Goal: Communication & Community: Answer question/provide support

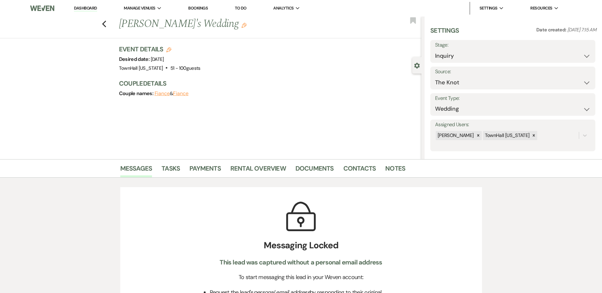
click at [403, 172] on li "Notes" at bounding box center [400, 169] width 30 height 15
click at [401, 171] on link "Notes" at bounding box center [395, 171] width 20 height 14
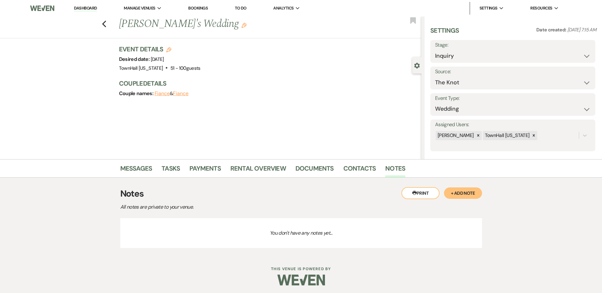
click at [469, 195] on button "+ Add Note" at bounding box center [463, 193] width 38 height 11
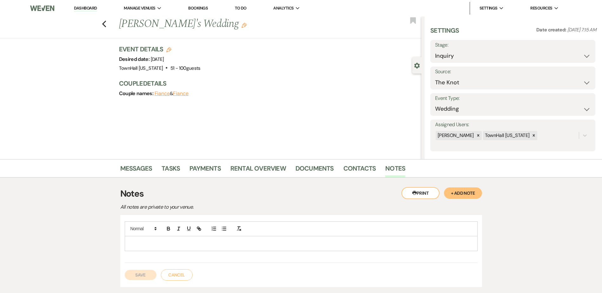
click at [180, 250] on div at bounding box center [301, 244] width 352 height 15
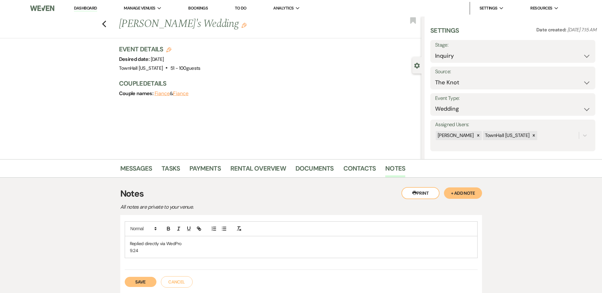
click at [140, 283] on button "Save" at bounding box center [141, 282] width 32 height 10
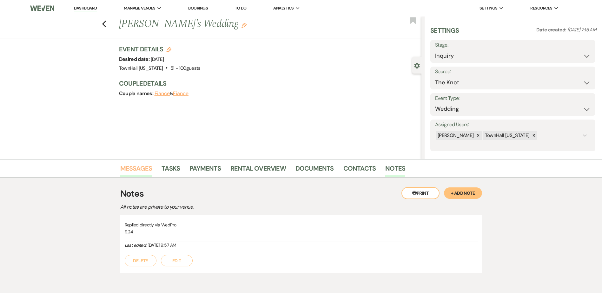
click at [137, 167] on link "Messages" at bounding box center [136, 171] width 32 height 14
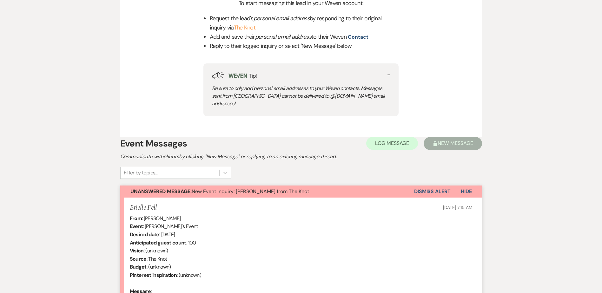
scroll to position [318, 0]
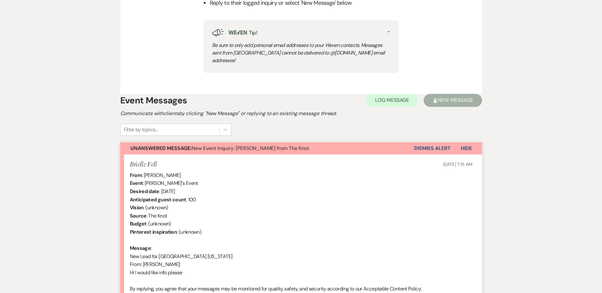
click at [440, 143] on button "Dismiss Alert" at bounding box center [432, 149] width 37 height 12
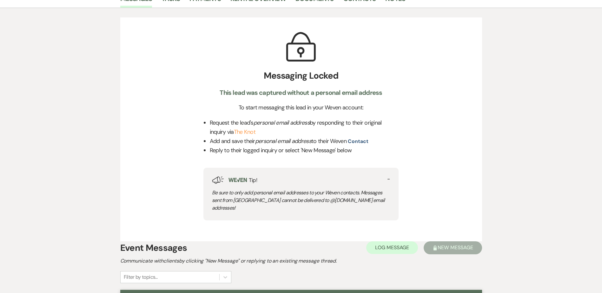
scroll to position [0, 0]
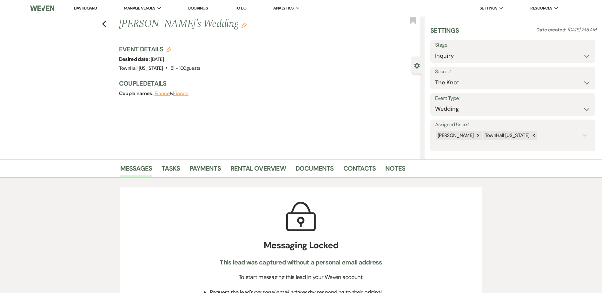
click at [88, 7] on link "Dashboard" at bounding box center [85, 8] width 23 height 6
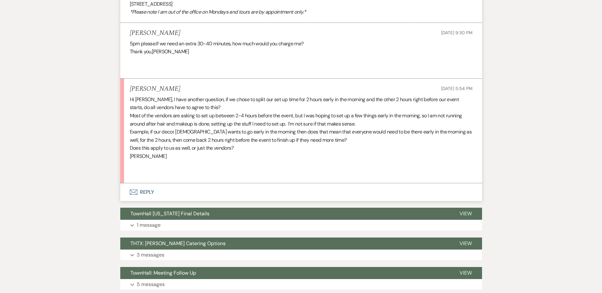
scroll to position [664, 0]
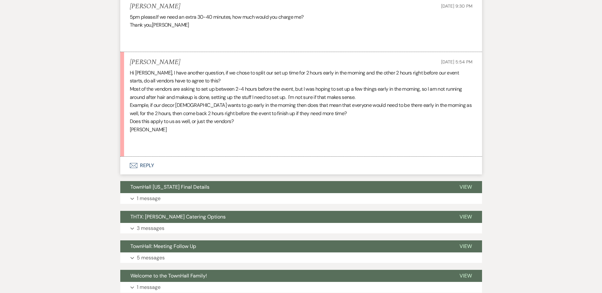
click at [139, 164] on button "Envelope Reply" at bounding box center [301, 166] width 362 height 18
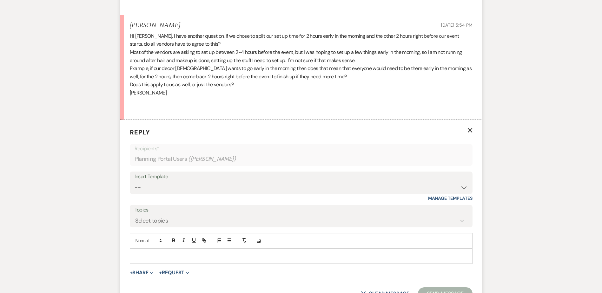
scroll to position [727, 0]
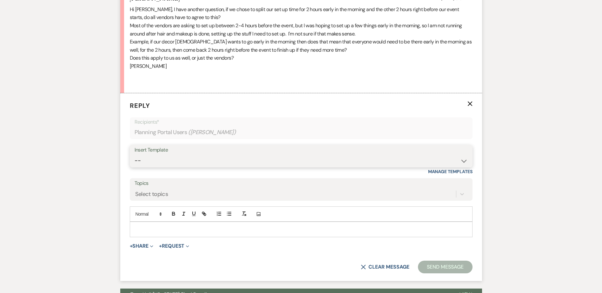
click at [148, 160] on select "-- Wedding Inquiry Follow Up: 2-3 days after initial lead- Avg Cost + Albums Th…" at bounding box center [301, 161] width 333 height 12
select select "1516"
click at [135, 155] on select "-- Wedding Inquiry Follow Up: 2-3 days after initial lead- Avg Cost + Albums Th…" at bounding box center [301, 161] width 333 height 12
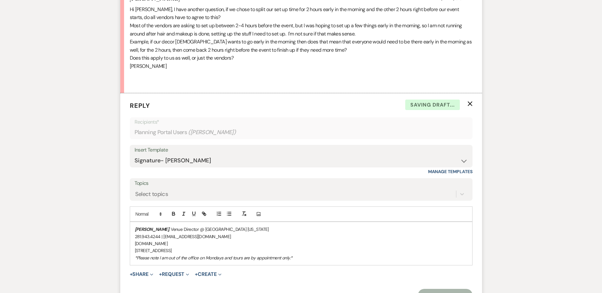
click at [132, 227] on div "Stephanie Jordan , Venue Director @ TownHall Texas 281.943.4244 | info@townhall…" at bounding box center [301, 243] width 342 height 43
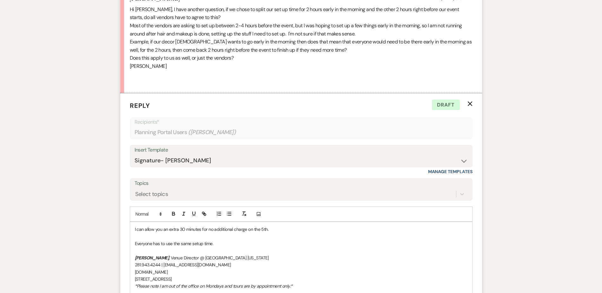
click at [191, 243] on p "Everyone has to use the same setup time." at bounding box center [301, 243] width 333 height 7
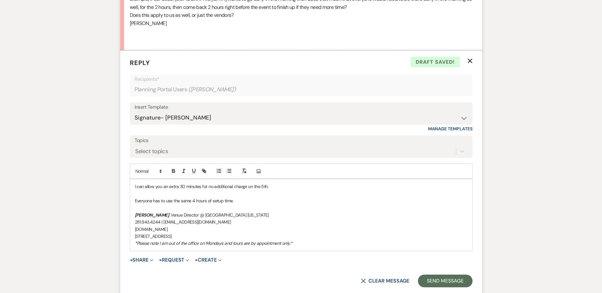
scroll to position [791, 0]
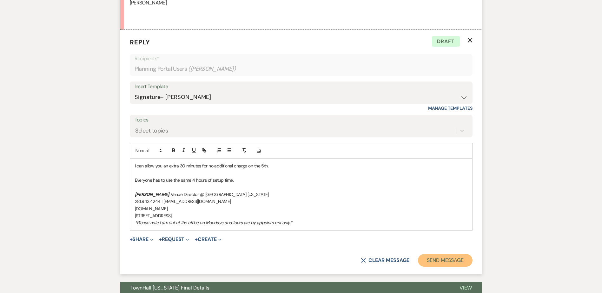
click at [435, 260] on button "Send Message" at bounding box center [445, 260] width 54 height 13
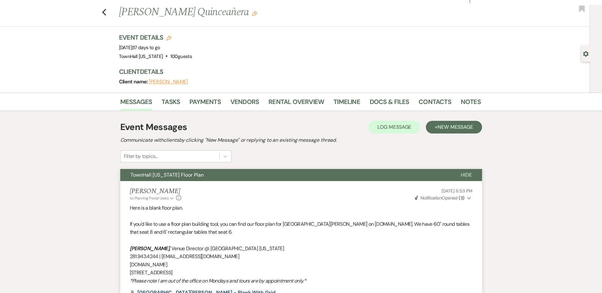
scroll to position [0, 0]
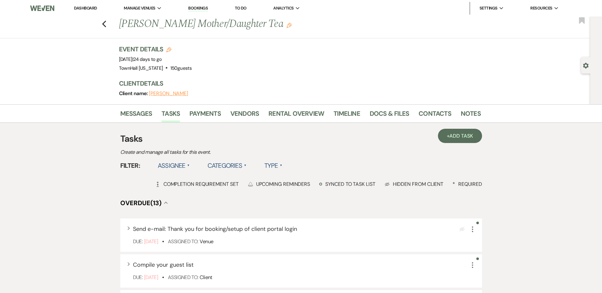
click at [168, 165] on label "Assignee ▲" at bounding box center [174, 165] width 32 height 11
click at [179, 193] on li "Assigned to venue" at bounding box center [190, 193] width 64 height 15
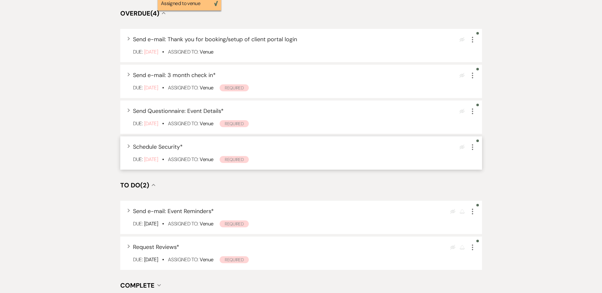
scroll to position [191, 0]
click at [472, 77] on icon "More" at bounding box center [473, 75] width 8 height 8
click at [472, 40] on icon "More" at bounding box center [473, 39] width 8 height 8
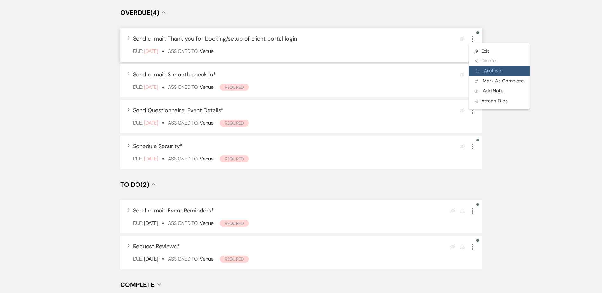
click at [498, 71] on button "Archive Archive" at bounding box center [499, 71] width 61 height 10
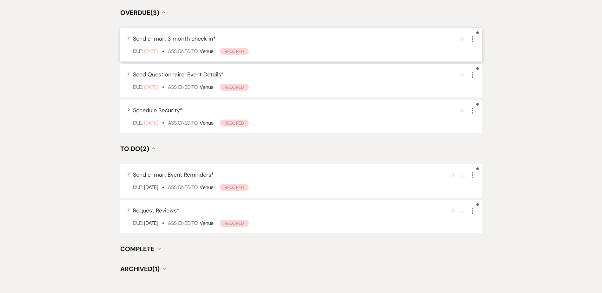
click at [473, 37] on icon "More" at bounding box center [473, 39] width 8 height 8
click at [488, 71] on button "Archive Archive" at bounding box center [499, 71] width 61 height 10
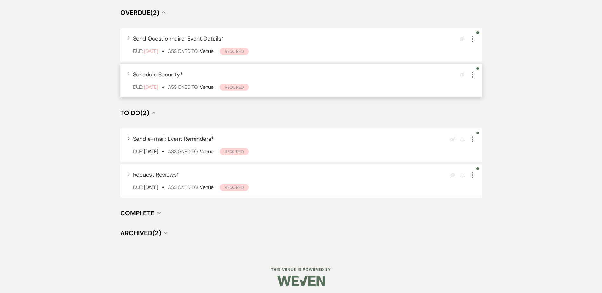
click at [474, 73] on icon "More" at bounding box center [473, 75] width 8 height 8
click at [493, 106] on button "Archive Archive" at bounding box center [499, 107] width 61 height 10
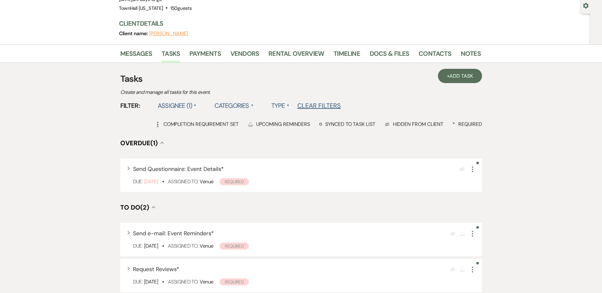
scroll to position [0, 0]
